Goal: Task Accomplishment & Management: Manage account settings

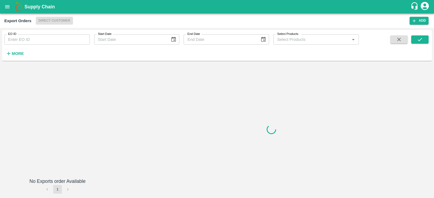
type input "478"
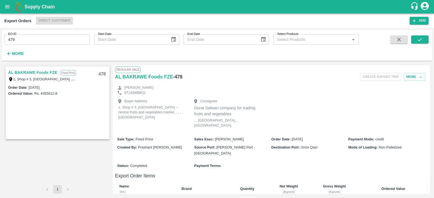
click at [8, 7] on icon "open drawer" at bounding box center [7, 7] width 6 height 6
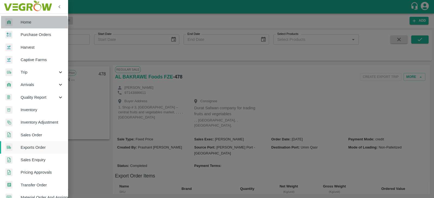
click at [28, 24] on span "Home" at bounding box center [42, 22] width 43 height 6
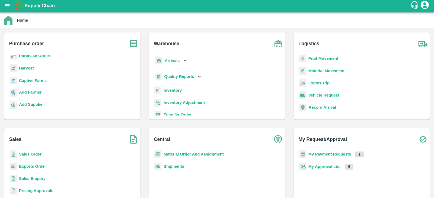
scroll to position [1, 0]
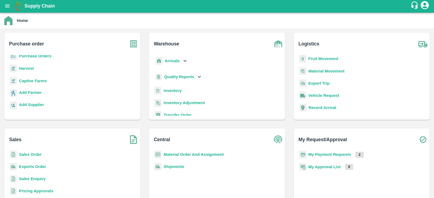
click at [177, 166] on b "Shipments" at bounding box center [173, 167] width 21 height 4
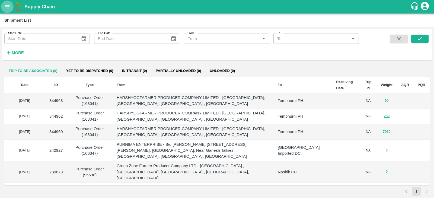
click at [8, 6] on icon "open drawer" at bounding box center [7, 7] width 6 height 6
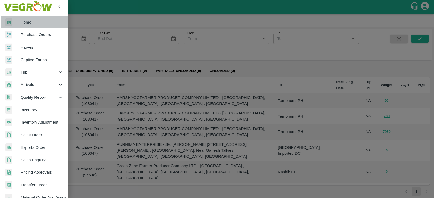
click at [37, 23] on span "Home" at bounding box center [42, 22] width 43 height 6
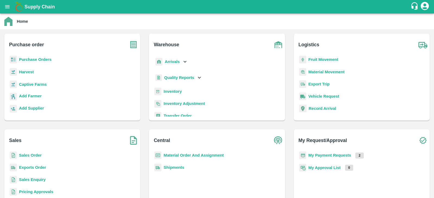
click at [22, 22] on b "Home" at bounding box center [22, 21] width 11 height 4
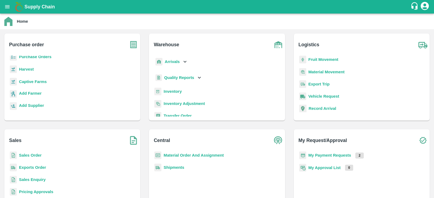
scroll to position [23, 0]
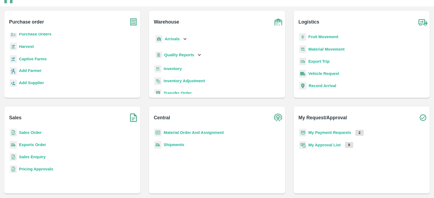
click at [35, 144] on b "Exports Order" at bounding box center [32, 145] width 27 height 4
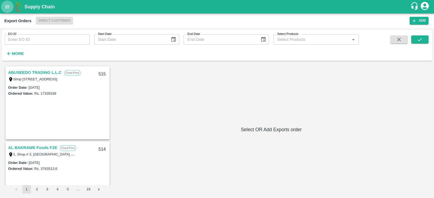
click at [3, 5] on button "open drawer" at bounding box center [7, 7] width 12 height 12
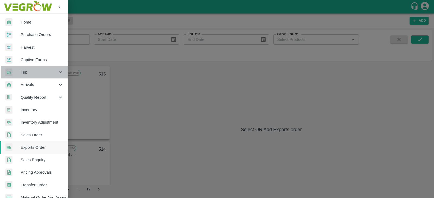
click at [39, 73] on span "Trip" at bounding box center [39, 72] width 37 height 6
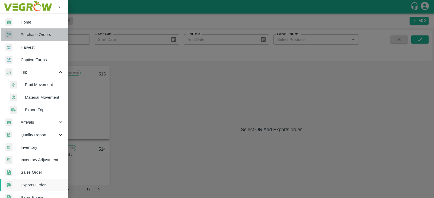
click at [45, 33] on span "Purchase Orders" at bounding box center [42, 35] width 43 height 6
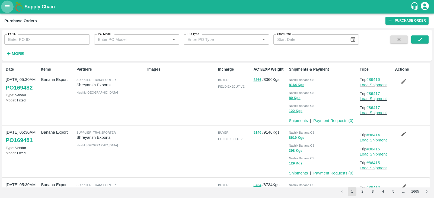
click at [7, 7] on icon "open drawer" at bounding box center [7, 7] width 6 height 6
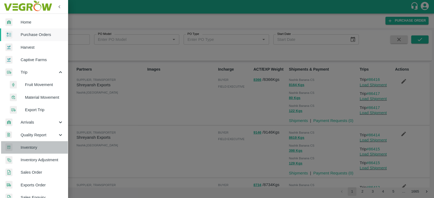
click at [40, 147] on span "Inventory" at bounding box center [42, 148] width 43 height 6
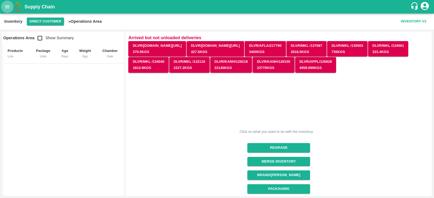
click at [8, 6] on icon "open drawer" at bounding box center [7, 7] width 6 height 6
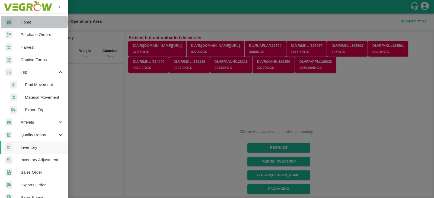
click at [26, 22] on span "Home" at bounding box center [42, 22] width 43 height 6
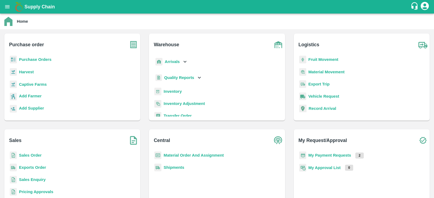
scroll to position [23, 0]
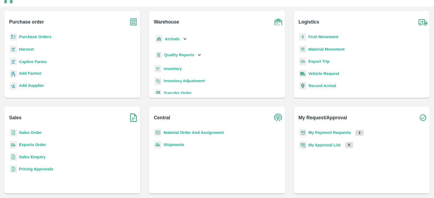
click at [133, 20] on img at bounding box center [134, 22] width 14 height 14
click at [130, 116] on img at bounding box center [134, 118] width 14 height 14
click at [421, 21] on img at bounding box center [423, 22] width 14 height 14
click at [330, 131] on b "My Payment Requests" at bounding box center [329, 133] width 43 height 4
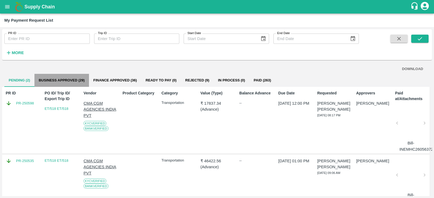
click at [72, 77] on button "Business Approved (29)" at bounding box center [61, 80] width 54 height 13
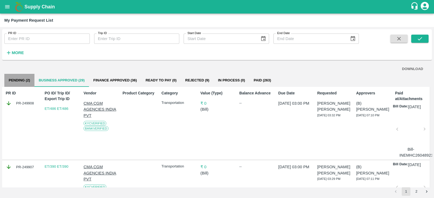
click at [14, 79] on button "Pending (2)" at bounding box center [19, 80] width 30 height 13
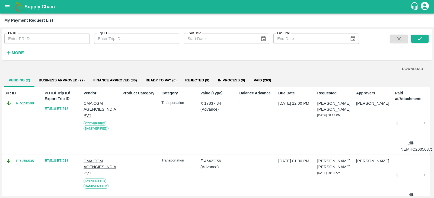
scroll to position [16, 0]
